Goal: Check status: Check status

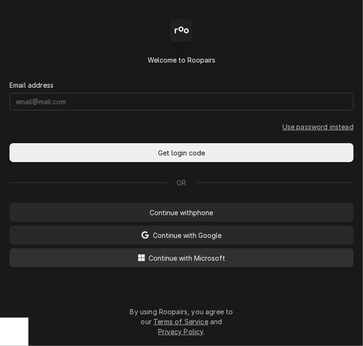
drag, startPoint x: 193, startPoint y: 261, endPoint x: 188, endPoint y: 259, distance: 6.0
click at [188, 259] on span "Continue with Microsoft" at bounding box center [187, 258] width 81 height 10
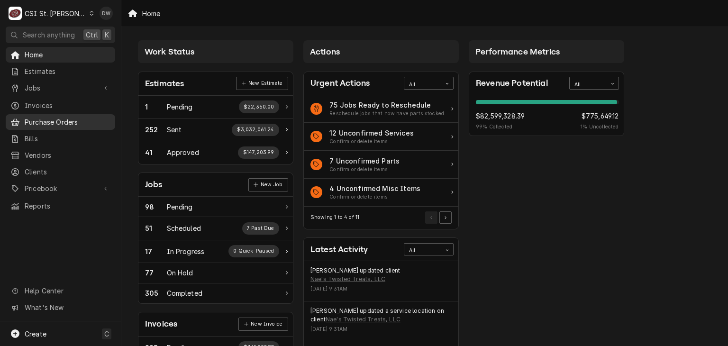
click at [42, 124] on div "Purchase Orders" at bounding box center [61, 122] width 106 height 12
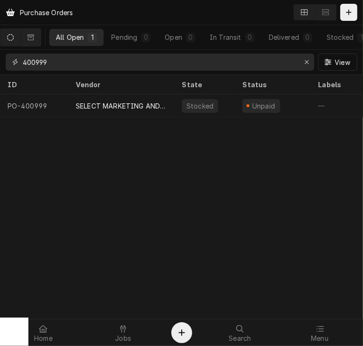
drag, startPoint x: 63, startPoint y: 66, endPoint x: -23, endPoint y: 58, distance: 85.6
click at [0, 58] on html "Purchase Orders All Open 1 Pending 0 Open 0 In Transit 0 Delivered 0 Stocked 1 …" at bounding box center [181, 173] width 363 height 346
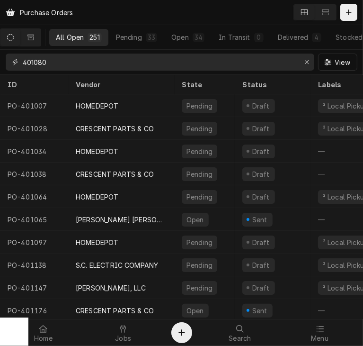
type input "401080"
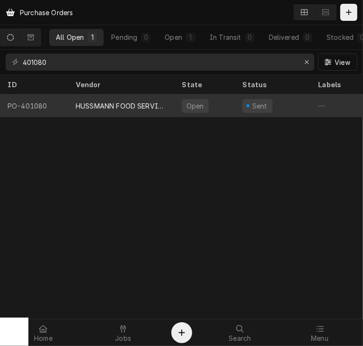
click at [115, 102] on div "HUSSMANN FOOD SERVICE" at bounding box center [121, 106] width 91 height 10
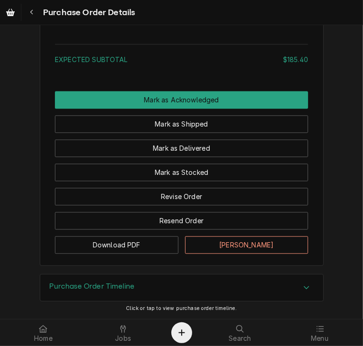
scroll to position [928, 0]
